Goal: Check status: Check status

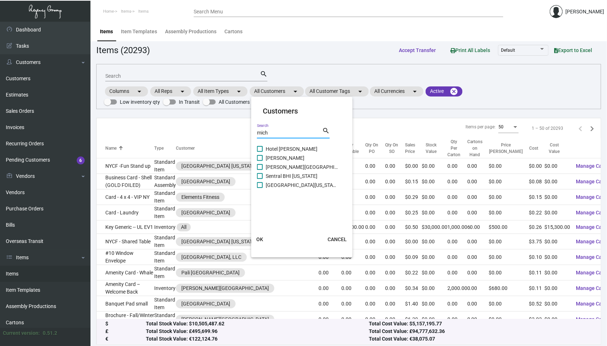
type input "mich"
click at [260, 167] on span at bounding box center [260, 167] width 6 height 6
click at [260, 170] on input "[PERSON_NAME][GEOGRAPHIC_DATA]" at bounding box center [259, 170] width 0 height 0
checkbox input "true"
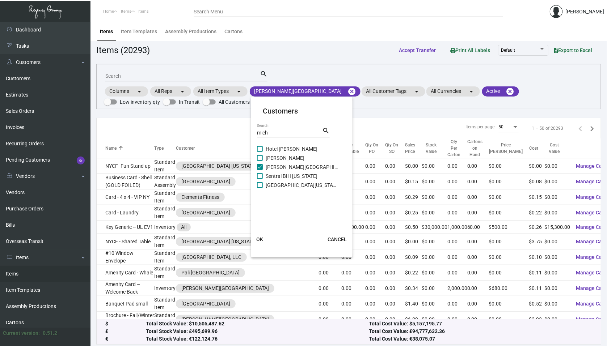
click at [261, 234] on button "OK" at bounding box center [259, 239] width 23 height 13
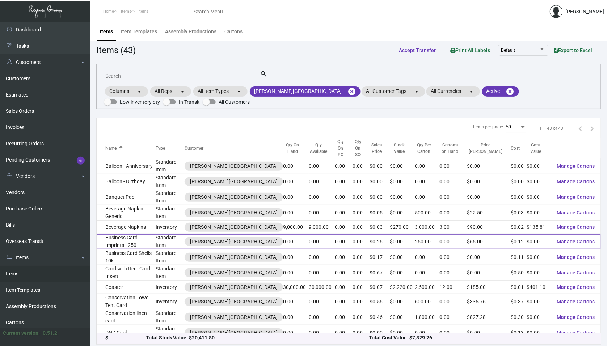
click at [156, 234] on td "Business Card - Imprints - 250" at bounding box center [126, 242] width 59 height 16
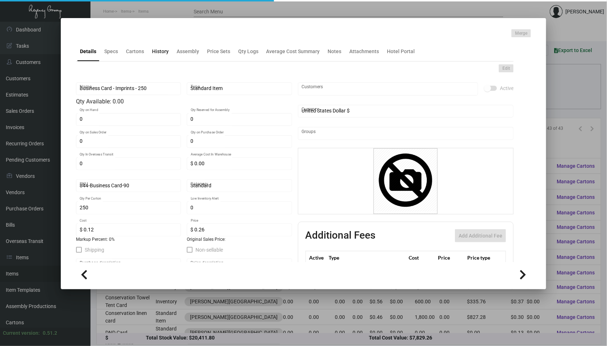
click at [155, 52] on div "History" at bounding box center [160, 52] width 17 height 8
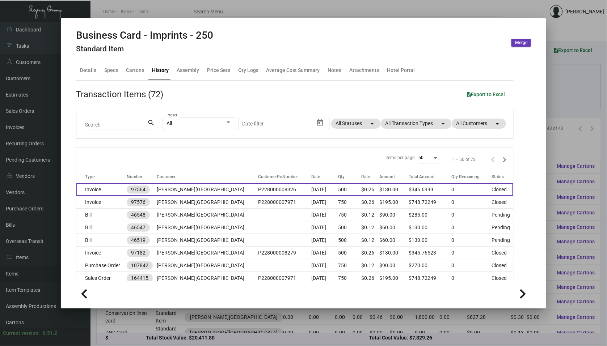
scroll to position [8, 0]
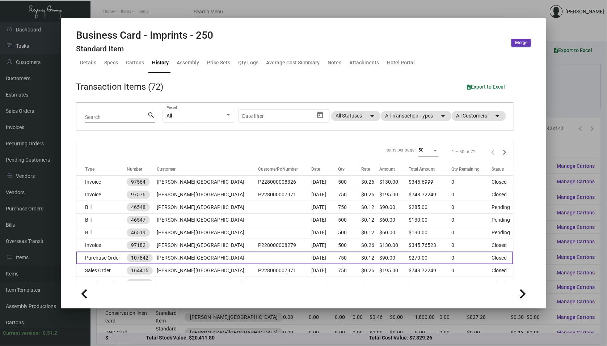
click at [207, 254] on td "[PERSON_NAME][GEOGRAPHIC_DATA]" at bounding box center [207, 258] width 101 height 13
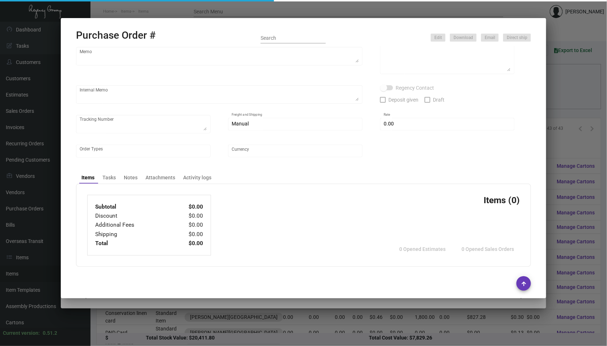
type input "Team Concept"
type input "[PERSON_NAME]"
type input "107842"
type input "[DATE]"
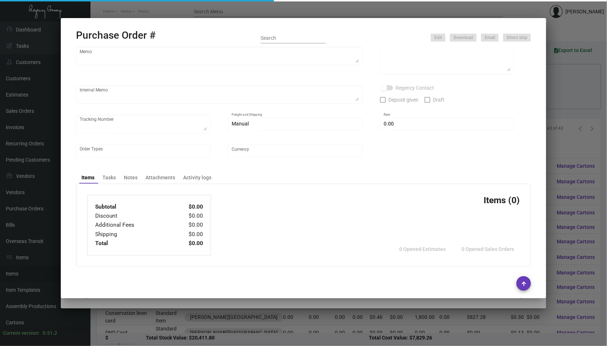
type input "[PERSON_NAME][GEOGRAPHIC_DATA]"
type input "[PERSON_NAME]"
type textarea "When ready to ship, contact: [EMAIL_ADDRESS][DOMAIN_NAME] for all shipments UPS…"
type textarea "[PERSON_NAME][GEOGRAPHIC_DATA] - [PERSON_NAME] [STREET_ADDRESS][US_STATE]"
type textarea "Label provided to vendor to ship to hotel. UPS Ground Cost $11.32"
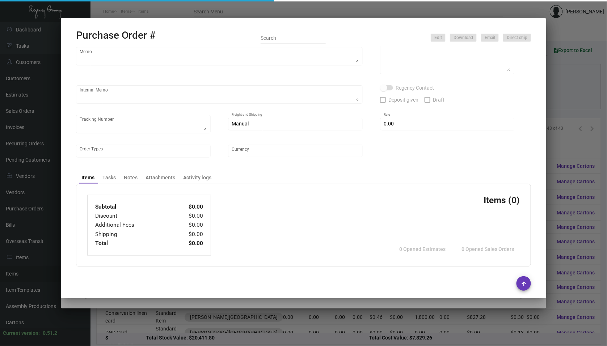
type input "$ 0.00"
type input "United States Dollar $"
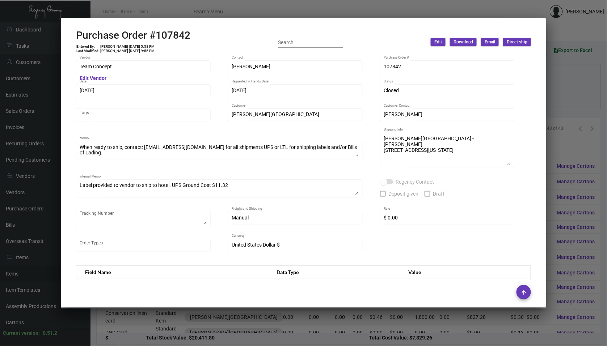
scroll to position [0, 0]
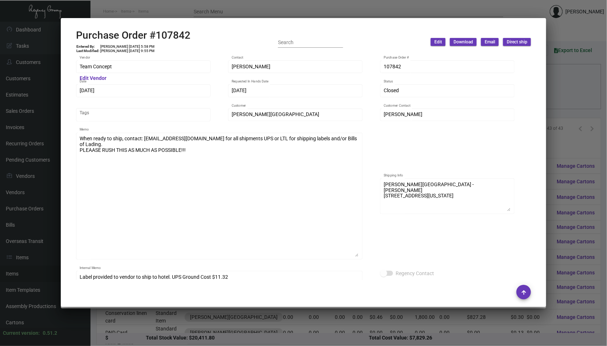
click at [41, 192] on div at bounding box center [303, 173] width 607 height 346
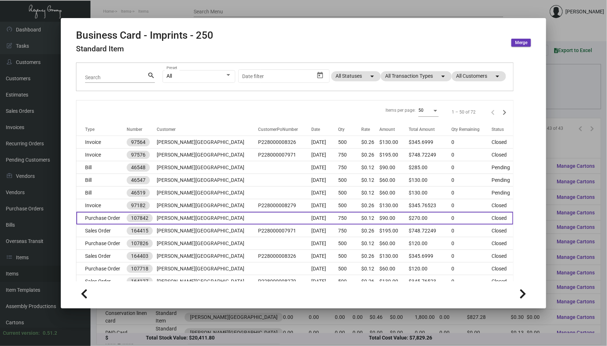
scroll to position [77, 0]
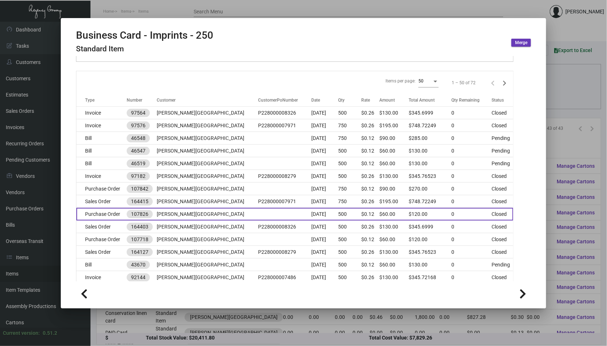
click at [202, 218] on td "[PERSON_NAME][GEOGRAPHIC_DATA]" at bounding box center [207, 214] width 101 height 13
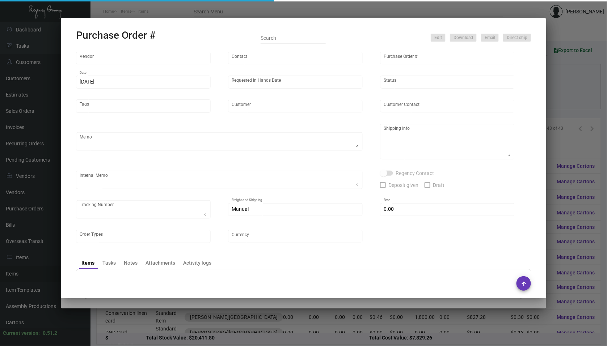
type input "Team Concept"
type input "[PERSON_NAME]"
type input "107826"
type input "[DATE]"
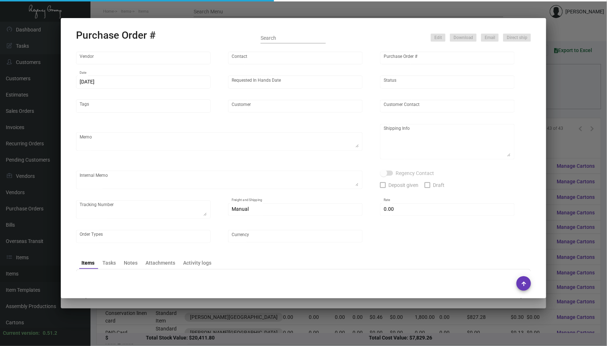
type input "[PERSON_NAME][GEOGRAPHIC_DATA]"
type input "[PERSON_NAME]"
type textarea "When ready to ship, contact: [EMAIL_ADDRESS][DOMAIN_NAME] for all shipments UPS…"
type textarea "[PERSON_NAME][GEOGRAPHIC_DATA] - [PERSON_NAME] [STREET_ADDRESS][US_STATE]"
type textarea "Label provided to vendor to ship to hotel. UPS Ground Cost $11.32"
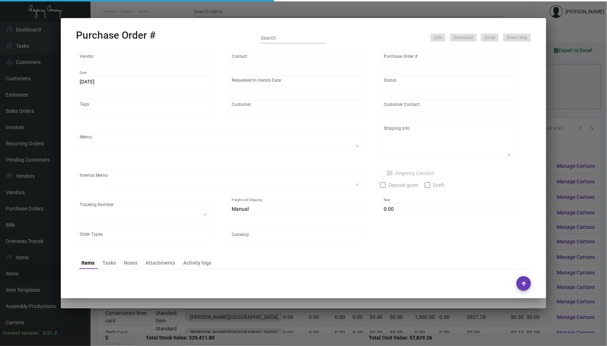
type input "$ 0.00"
type input "United States Dollar $"
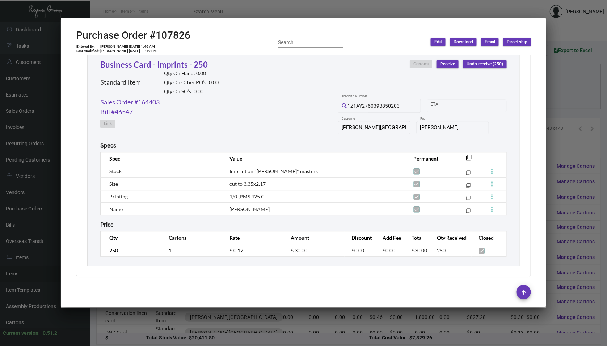
scroll to position [585, 0]
click at [187, 313] on div at bounding box center [303, 173] width 607 height 346
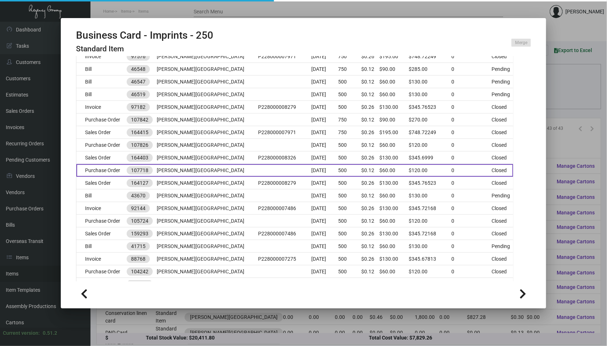
scroll to position [160, 0]
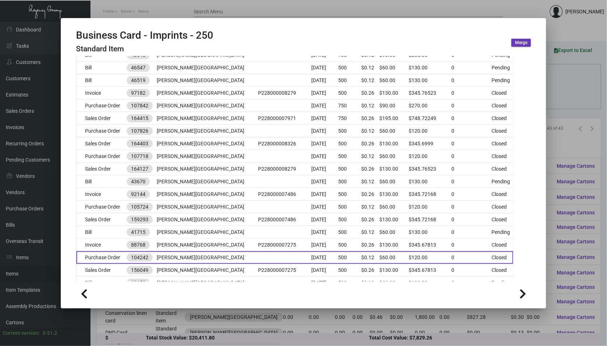
click at [206, 253] on td "[PERSON_NAME][GEOGRAPHIC_DATA]" at bounding box center [207, 257] width 101 height 13
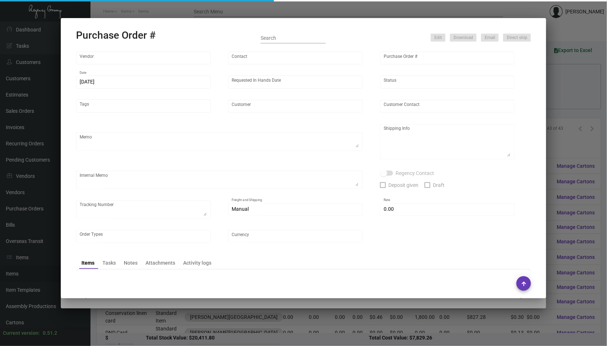
type input "Team Concept"
type input "[PERSON_NAME]"
type input "104242"
type input "[DATE]"
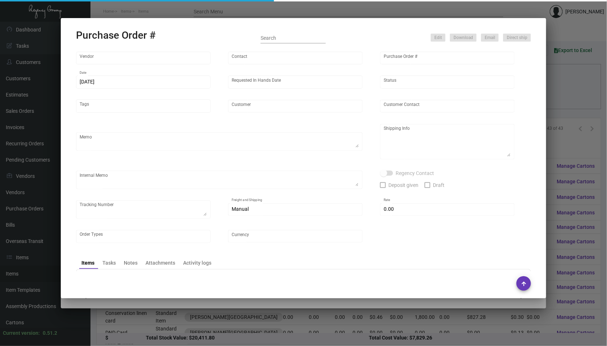
type input "[PERSON_NAME][GEOGRAPHIC_DATA]"
type input "[PERSON_NAME]"
type textarea "When ready to ship, contact: [EMAIL_ADDRESS][DOMAIN_NAME] for all shipments UPS…"
type textarea "[PERSON_NAME][GEOGRAPHIC_DATA] - [PERSON_NAME] [STREET_ADDRESS][US_STATE]"
type input "$ 0.00"
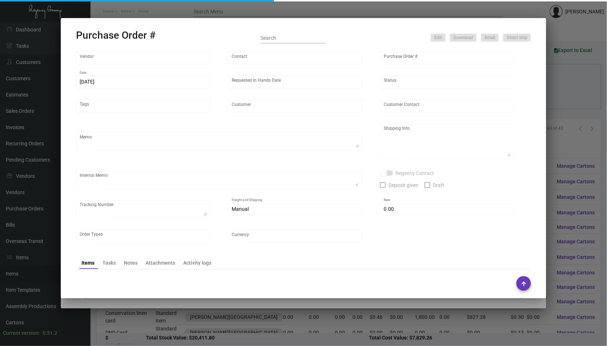
type input "United States Dollar $"
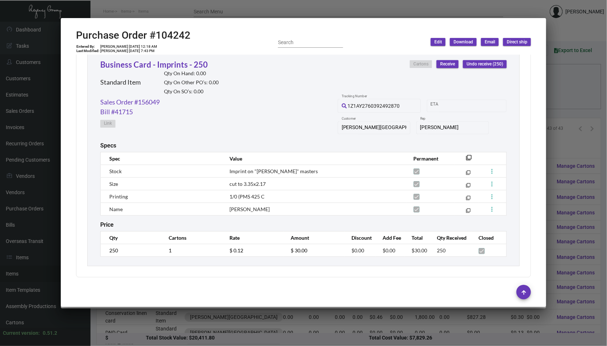
scroll to position [585, 0]
